Goal: Answer question/provide support: Share knowledge or assist other users

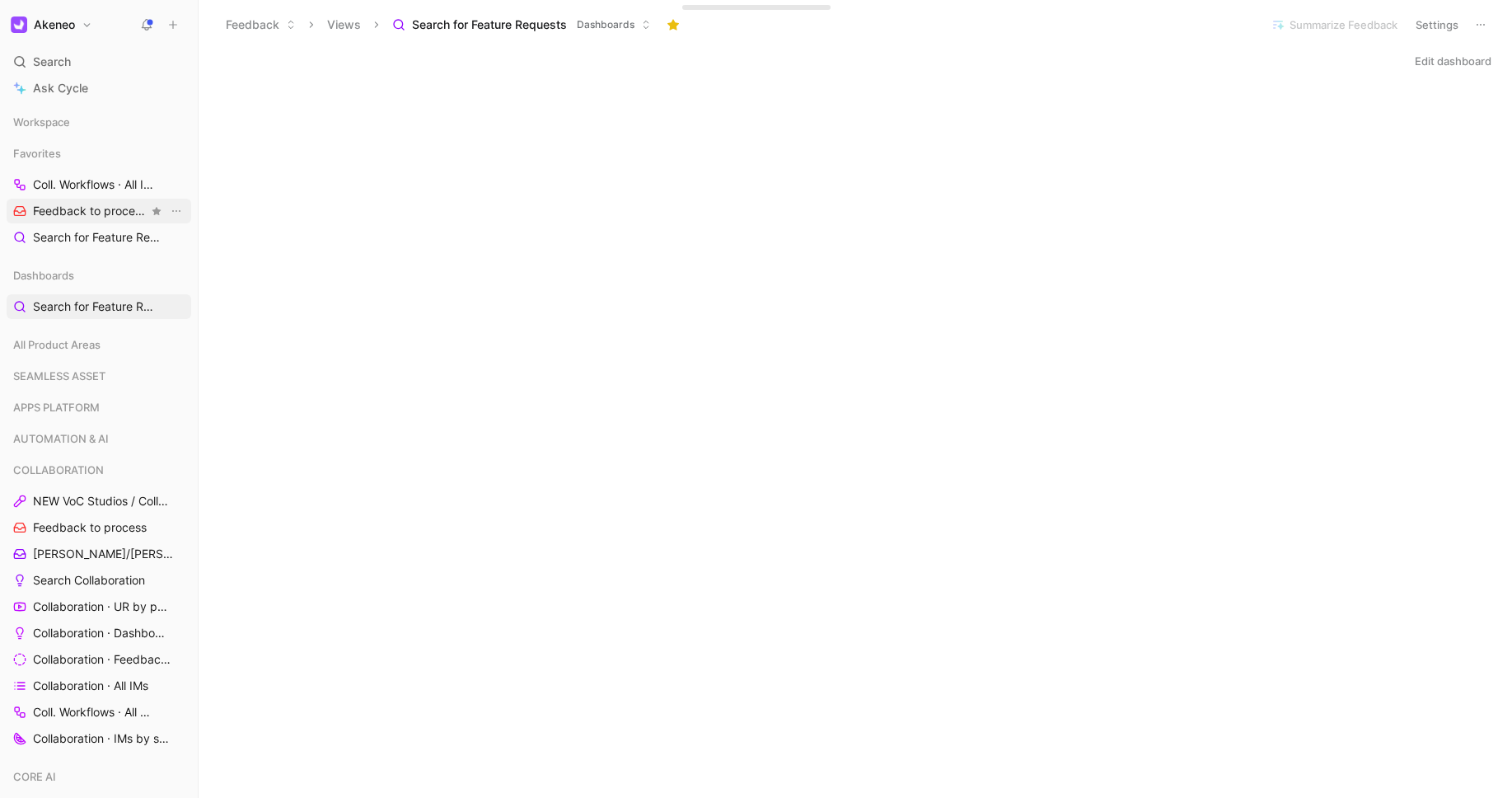
click at [100, 214] on span "Feedback to process COLLABORATION" at bounding box center [90, 212] width 115 height 18
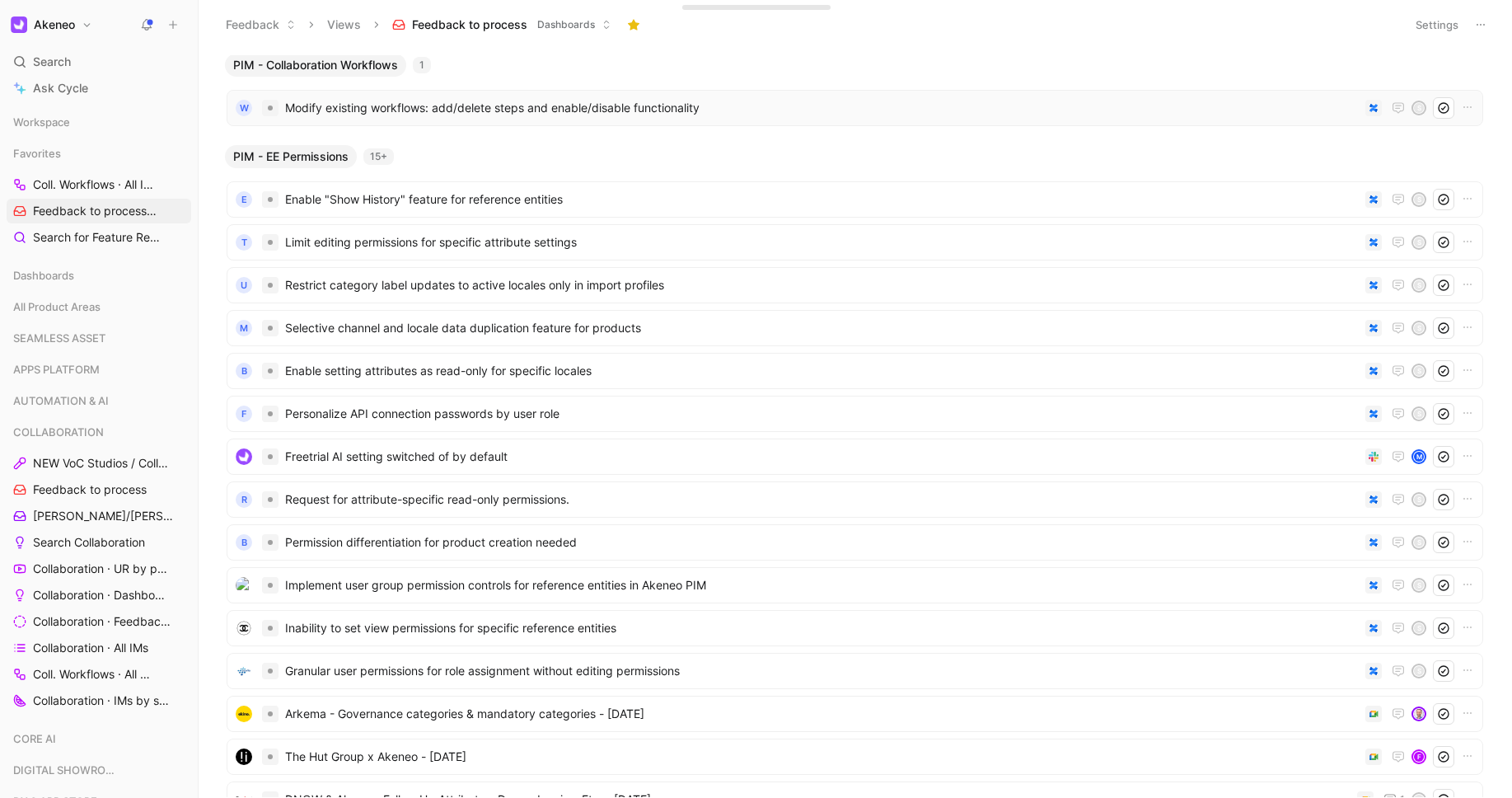
scroll to position [3, 0]
click at [564, 113] on span "Modify existing workflows: add/delete steps and enable/disable functionality" at bounding box center [822, 108] width 1074 height 20
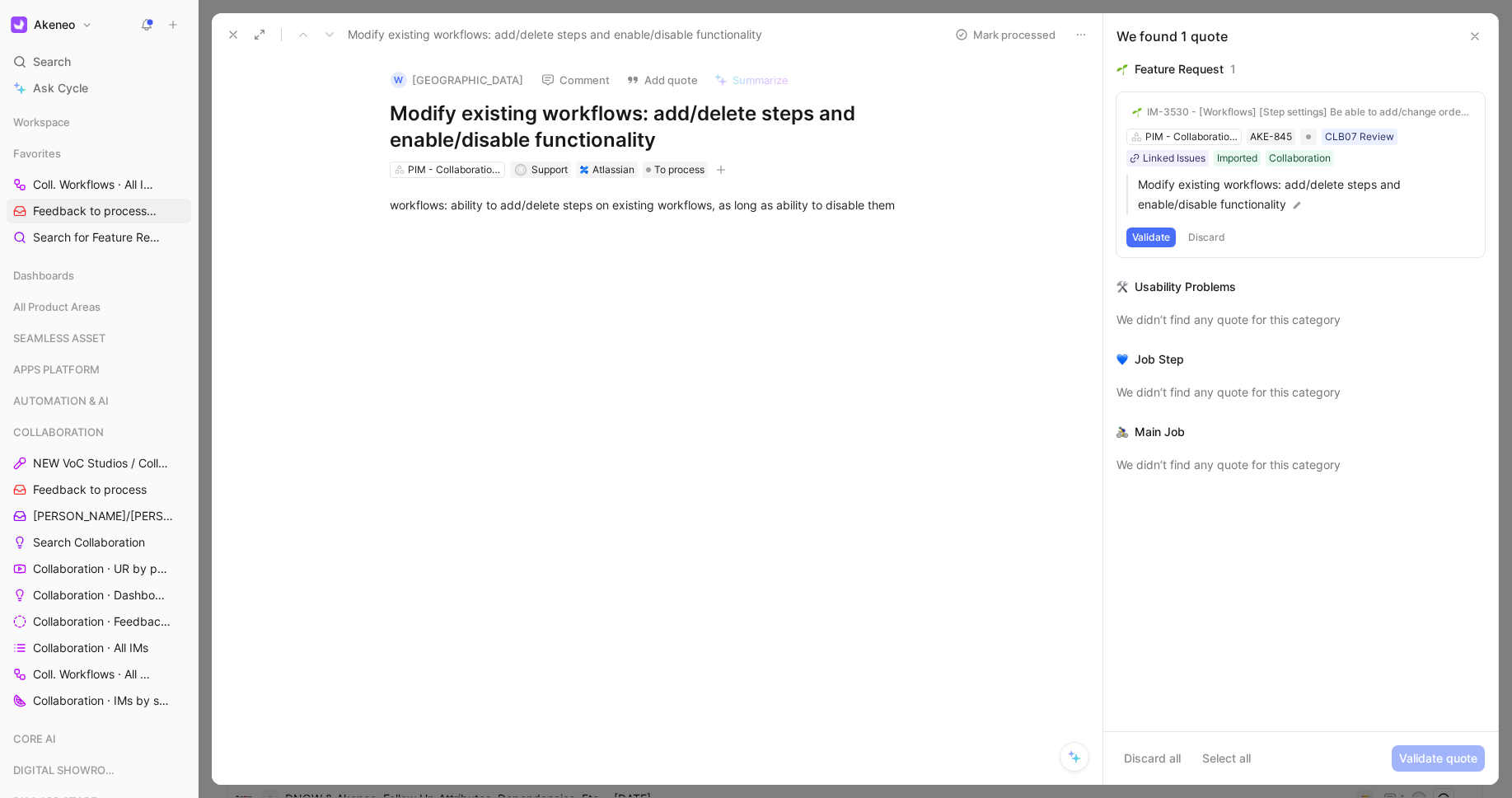
click at [1149, 242] on button "Validate" at bounding box center [1151, 238] width 49 height 20
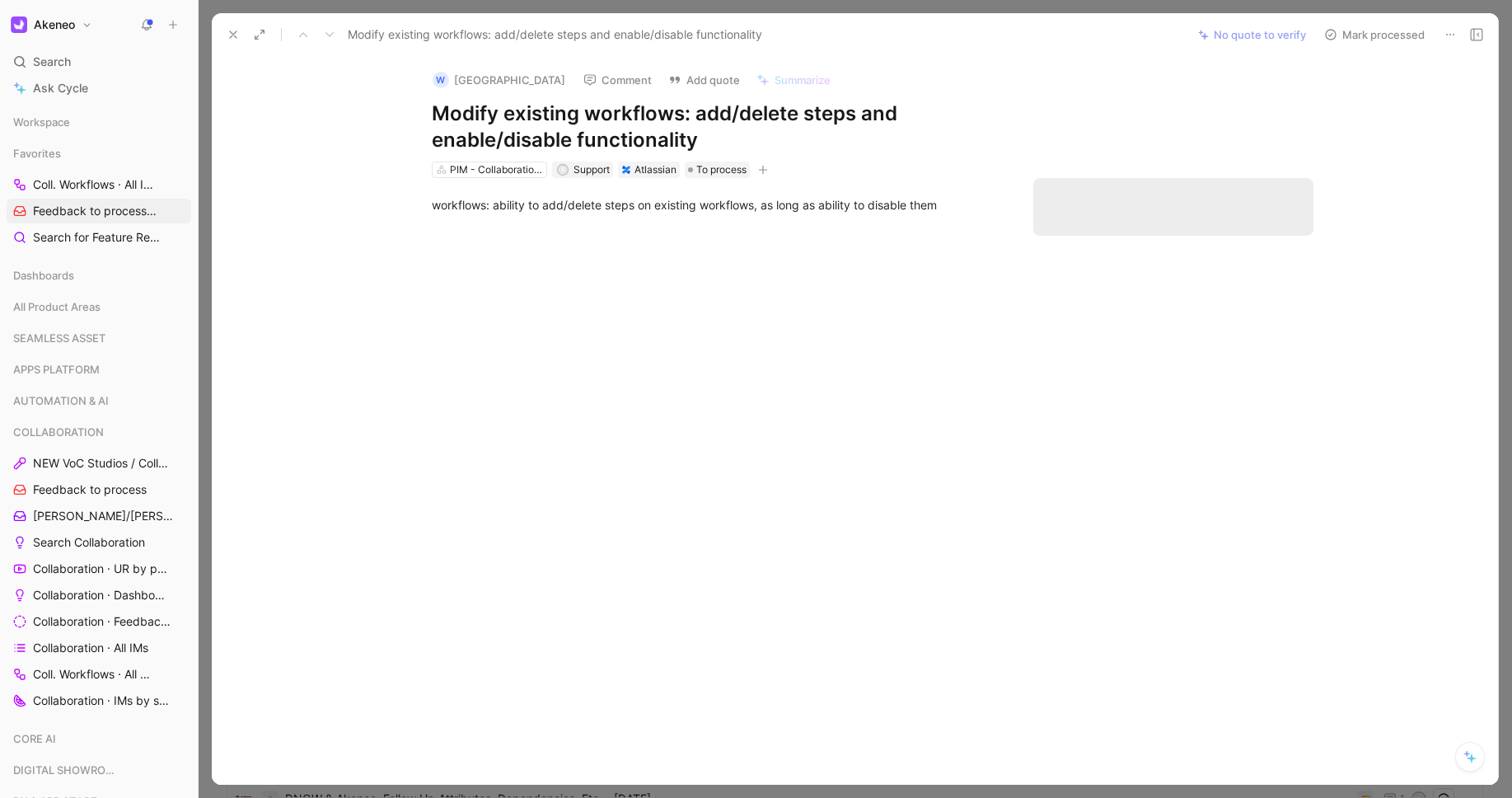
click at [1353, 45] on button "Mark processed" at bounding box center [1374, 34] width 115 height 23
